Goal: Answer question/provide support

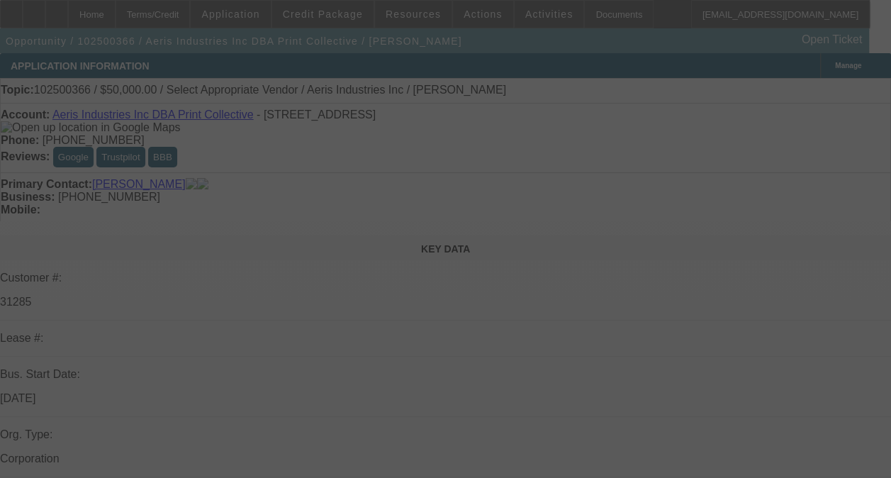
click at [814, 207] on div at bounding box center [445, 239] width 891 height 478
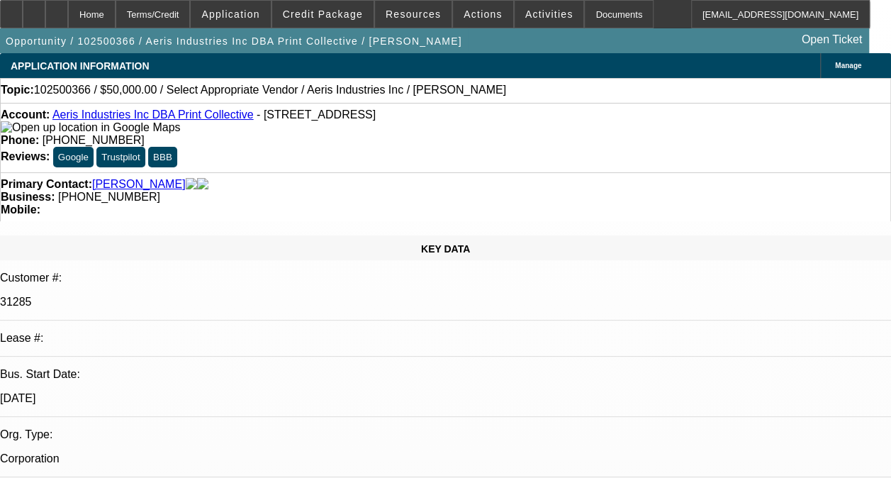
select select "0"
select select "2"
select select "0.1"
select select "1"
select select "2"
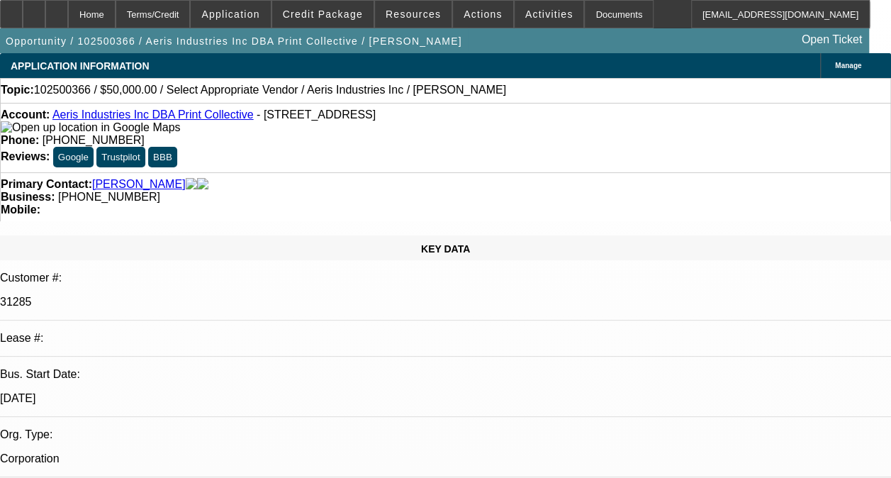
select select "4"
radio input "true"
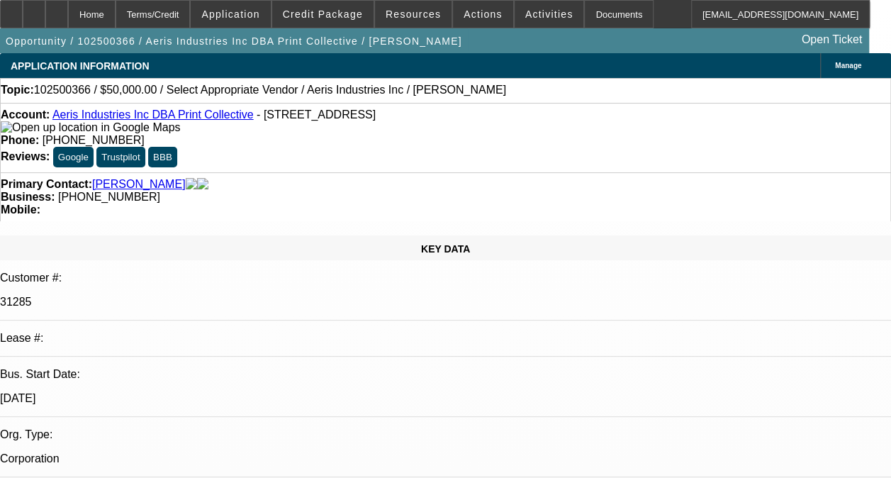
scroll to position [82, 0]
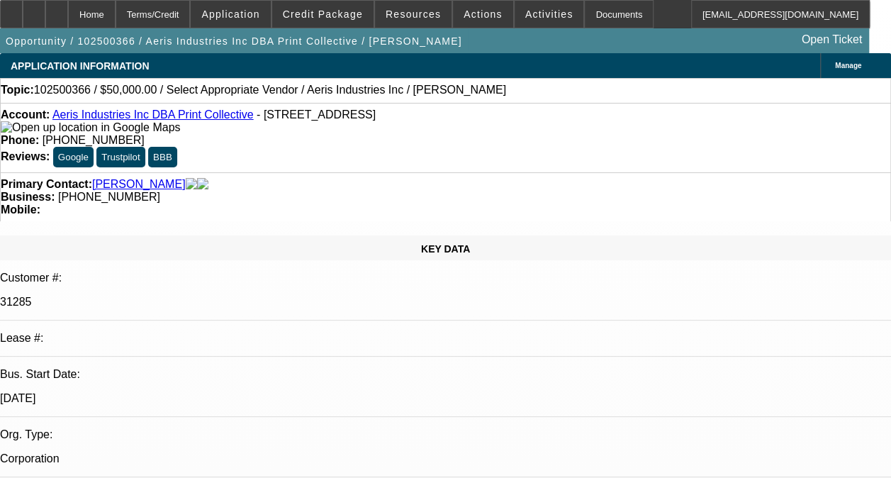
type textarea "-01,-02,-03 ARE ALL ON ONGOING ACH. -01 AND -03 ARE BOTH DISC-SVC DEALS. GOOD P…"
radio input "true"
